Goal: Transaction & Acquisition: Purchase product/service

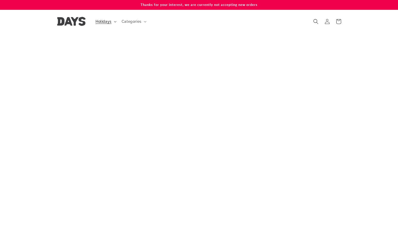
click at [106, 20] on span "Holidays" at bounding box center [104, 21] width 16 height 5
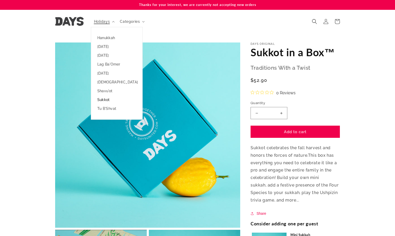
click at [104, 98] on link "Sukkot" at bounding box center [116, 99] width 51 height 9
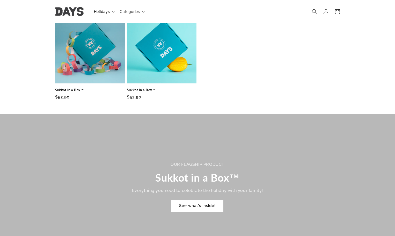
scroll to position [155, 0]
